Goal: Task Accomplishment & Management: Manage account settings

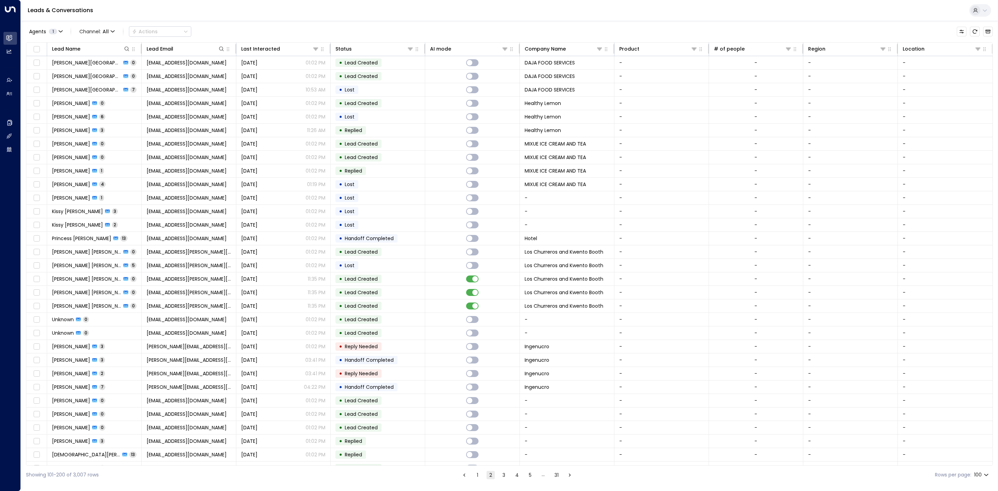
scroll to position [52, 0]
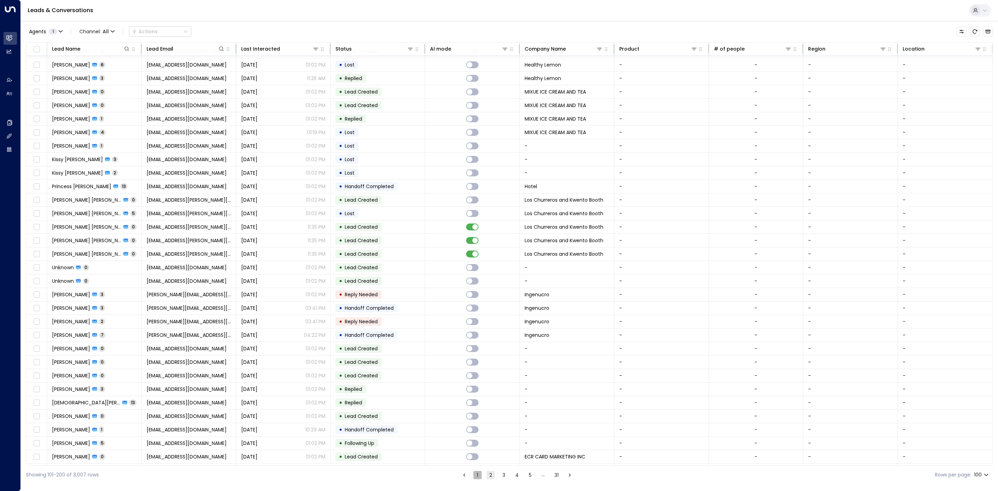
click at [475, 472] on button "1" at bounding box center [477, 475] width 8 height 8
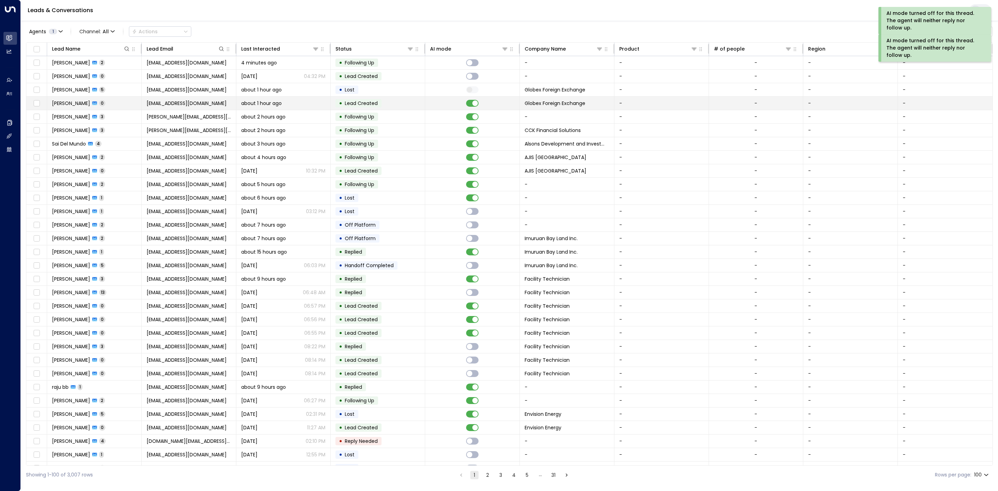
click at [470, 107] on td at bounding box center [472, 103] width 95 height 13
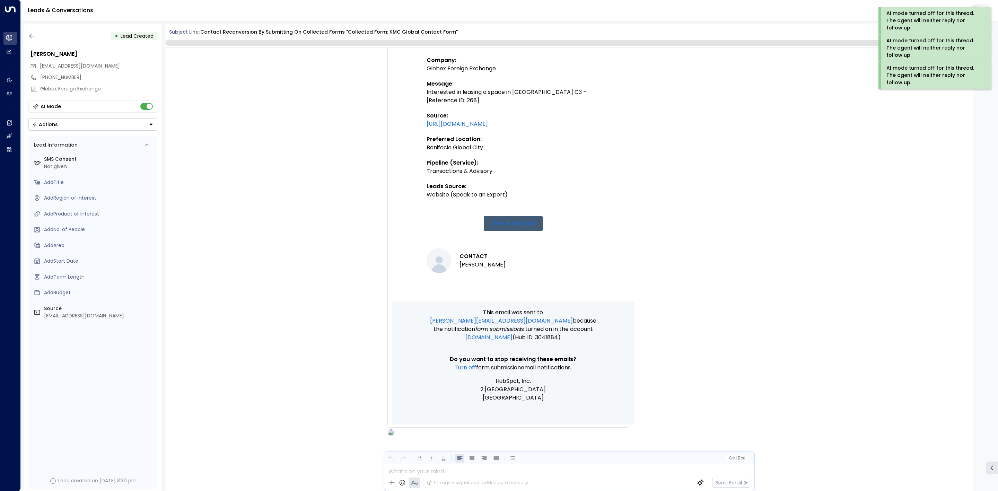
scroll to position [254, 0]
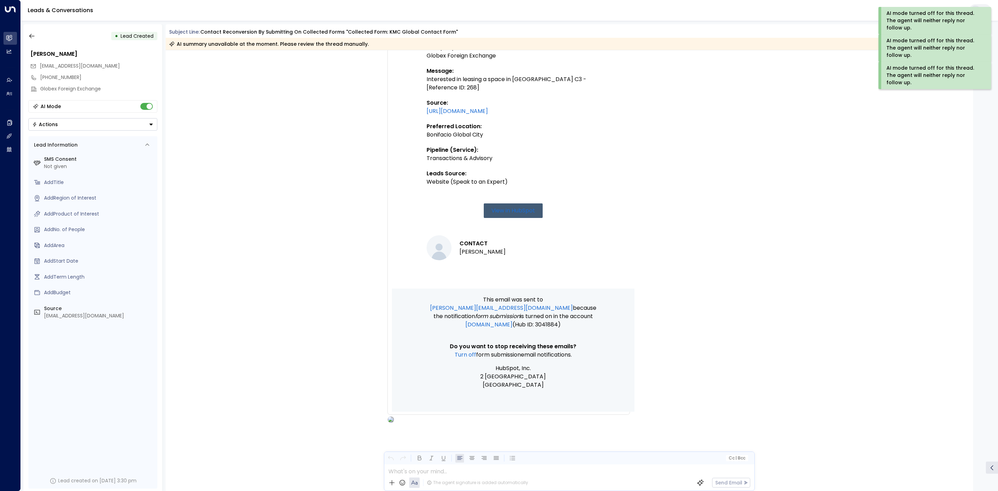
click at [38, 38] on div "• Lead Created" at bounding box center [92, 36] width 129 height 12
click at [35, 37] on button "button" at bounding box center [32, 36] width 12 height 12
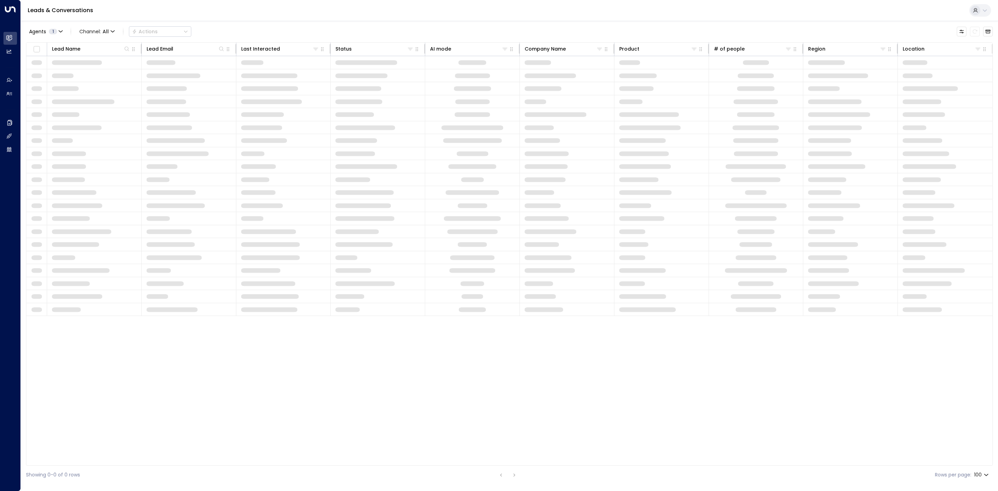
click at [538, 8] on div "Leads & Conversations" at bounding box center [509, 10] width 977 height 21
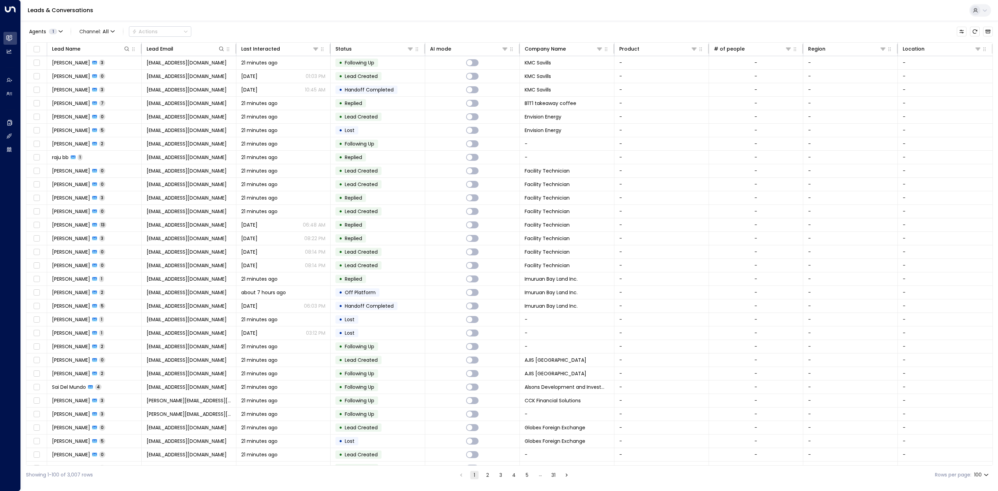
click at [559, 17] on div "Leads & Conversations" at bounding box center [509, 10] width 977 height 21
